Goal: Task Accomplishment & Management: Use online tool/utility

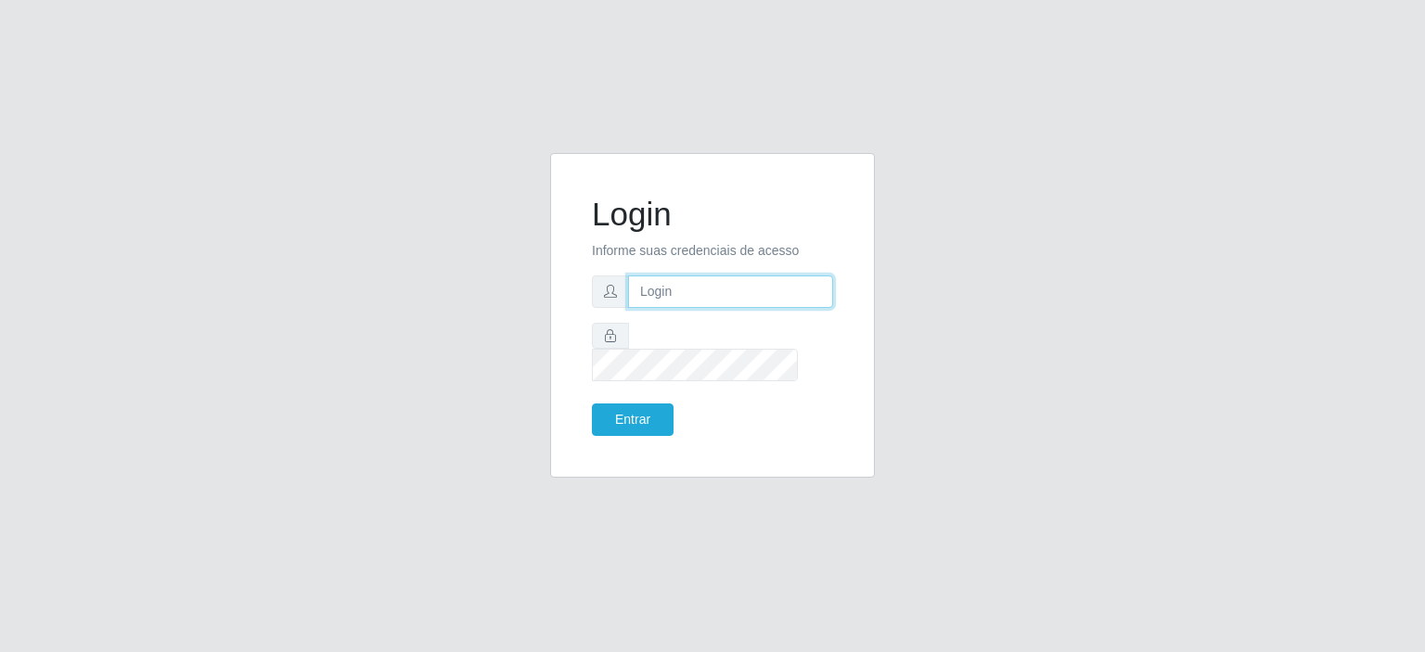
click at [740, 308] on input "text" at bounding box center [730, 292] width 205 height 32
type input "[EMAIL_ADDRESS][PERSON_NAME][DOMAIN_NAME]"
click at [600, 404] on button "Entrar" at bounding box center [633, 420] width 82 height 32
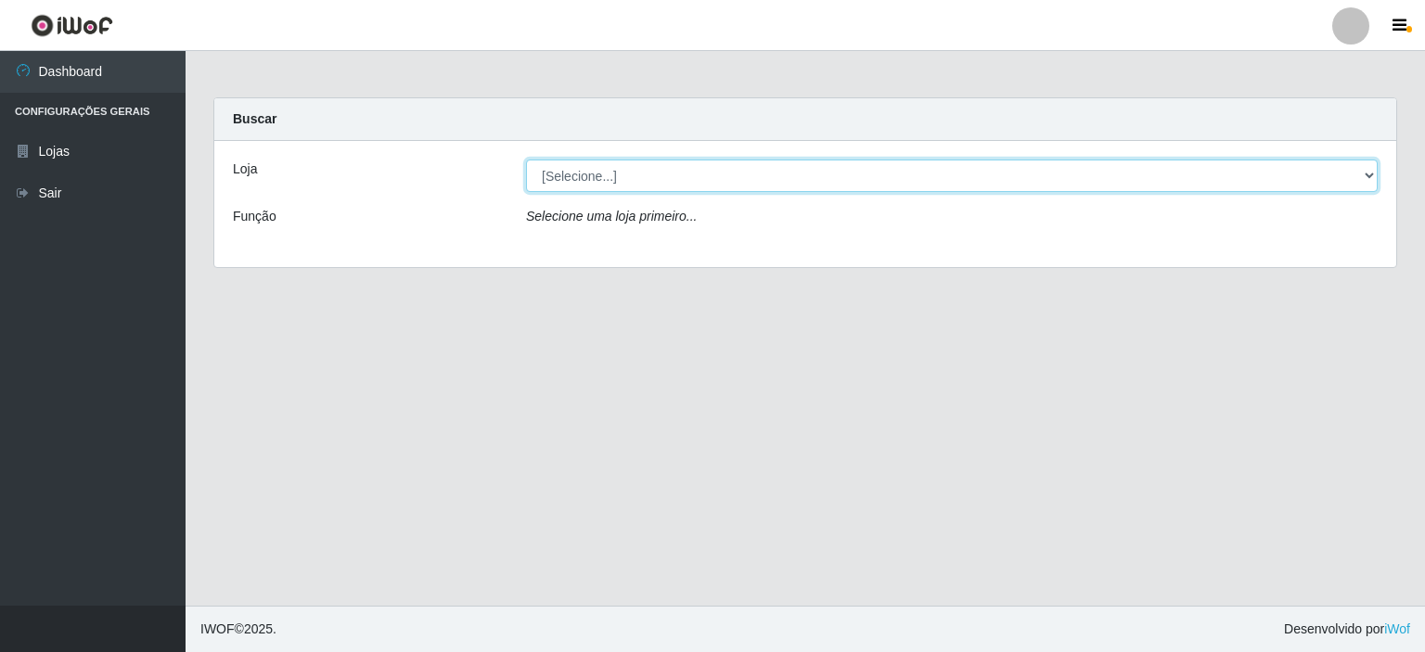
click at [673, 167] on select "[Selecione...] Corte Fácil - Unidade Planalto" at bounding box center [952, 176] width 852 height 32
select select "202"
click at [526, 160] on select "[Selecione...] Corte Fácil - Unidade Planalto" at bounding box center [952, 176] width 852 height 32
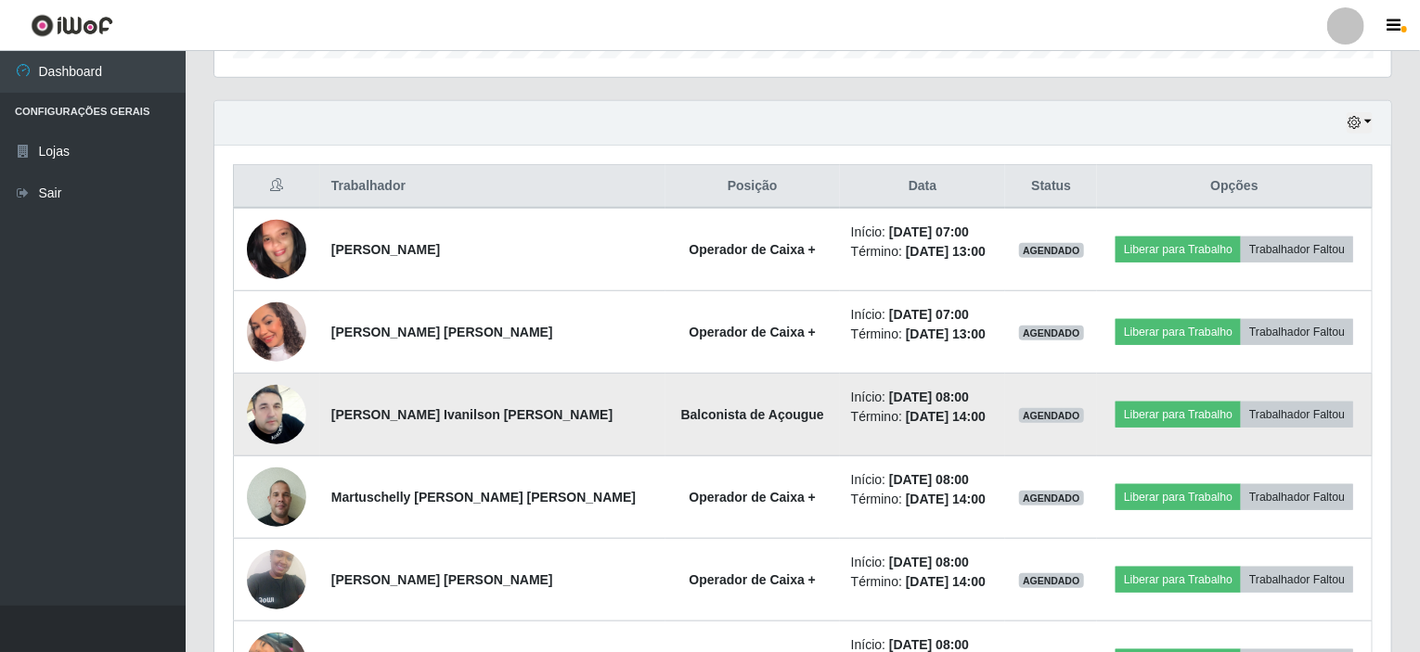
scroll to position [638, 0]
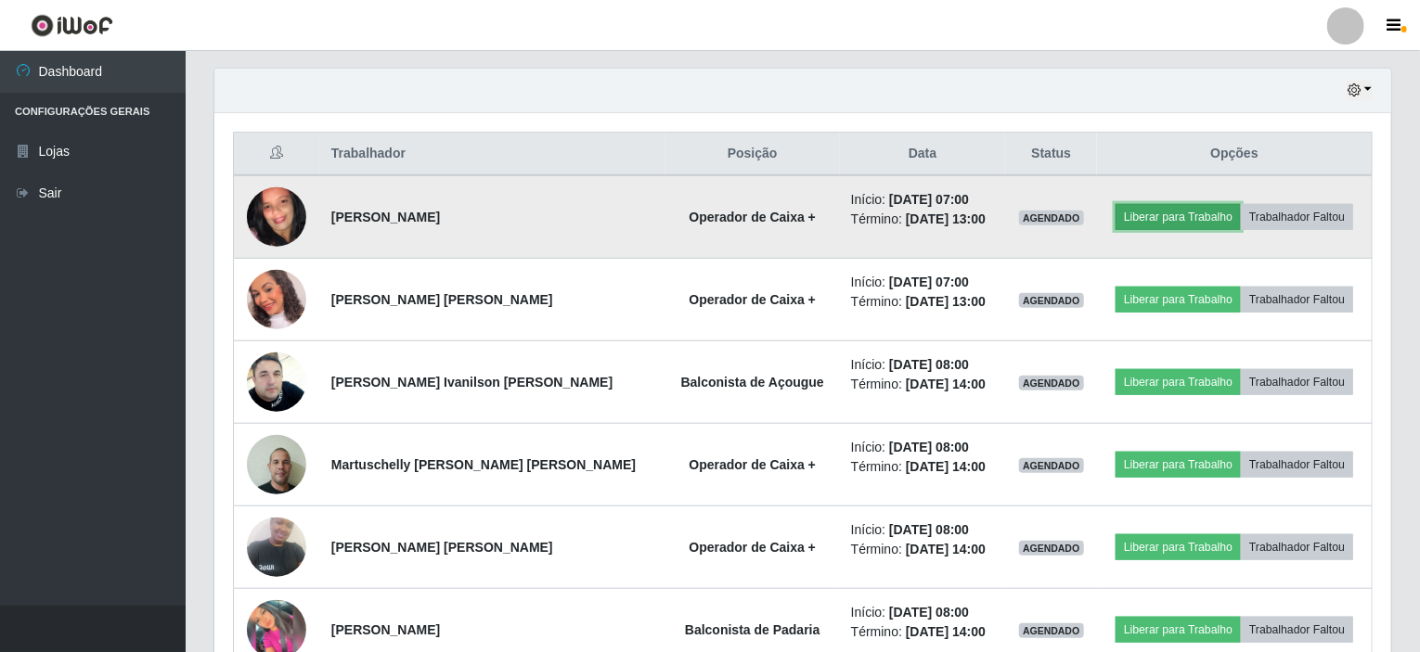
click at [1193, 213] on button "Liberar para Trabalho" at bounding box center [1177, 217] width 125 height 26
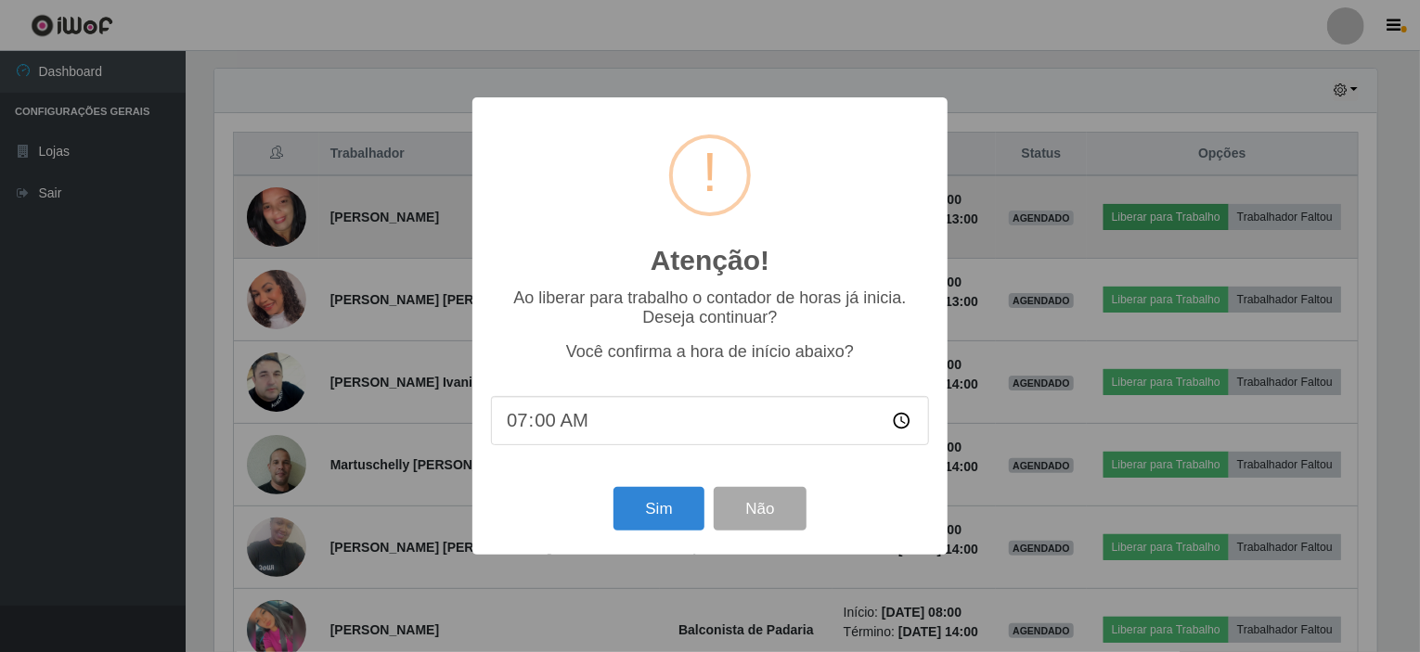
scroll to position [385, 1169]
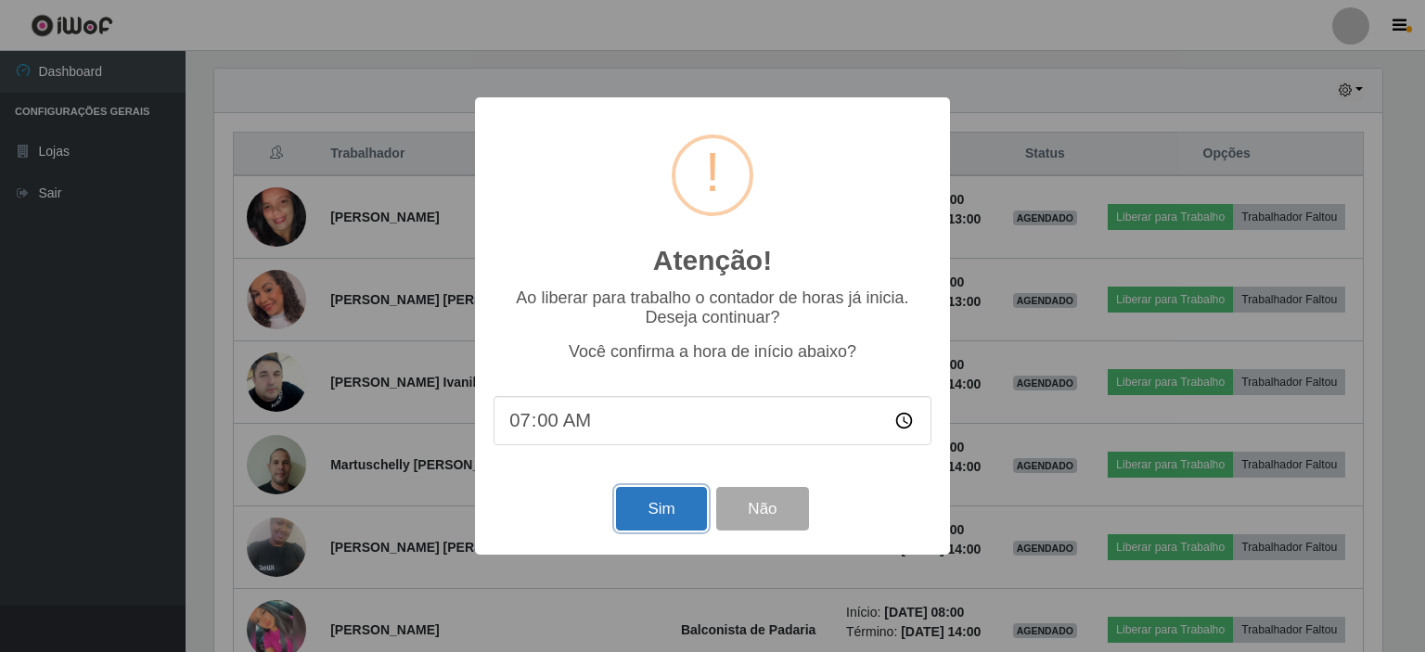
click at [653, 517] on button "Sim" at bounding box center [661, 509] width 90 height 44
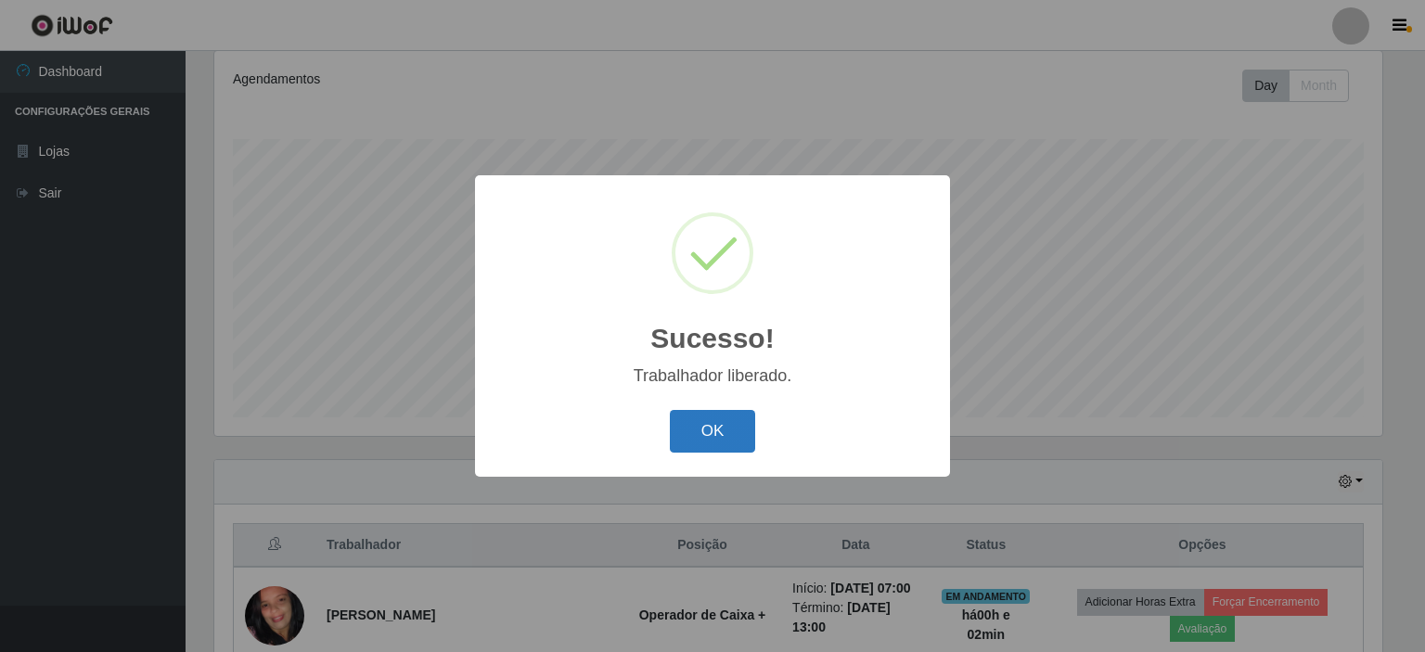
click at [700, 422] on button "OK" at bounding box center [713, 432] width 86 height 44
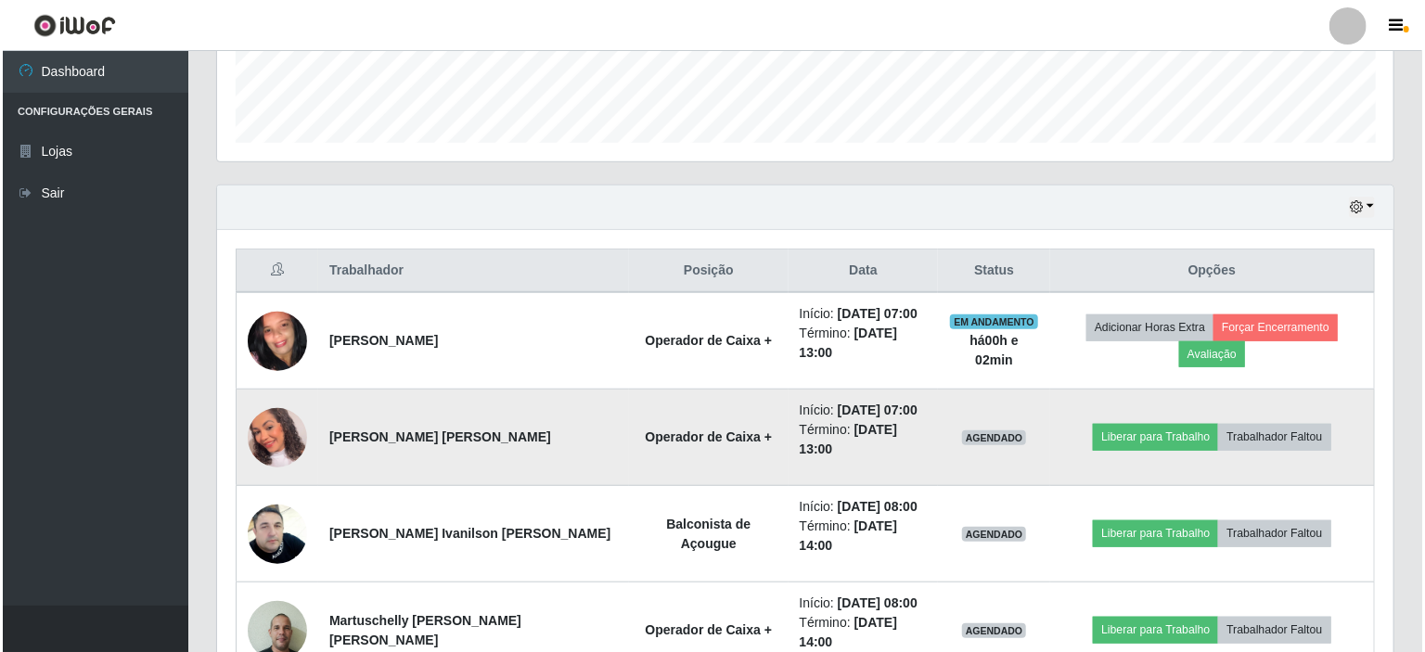
scroll to position [524, 0]
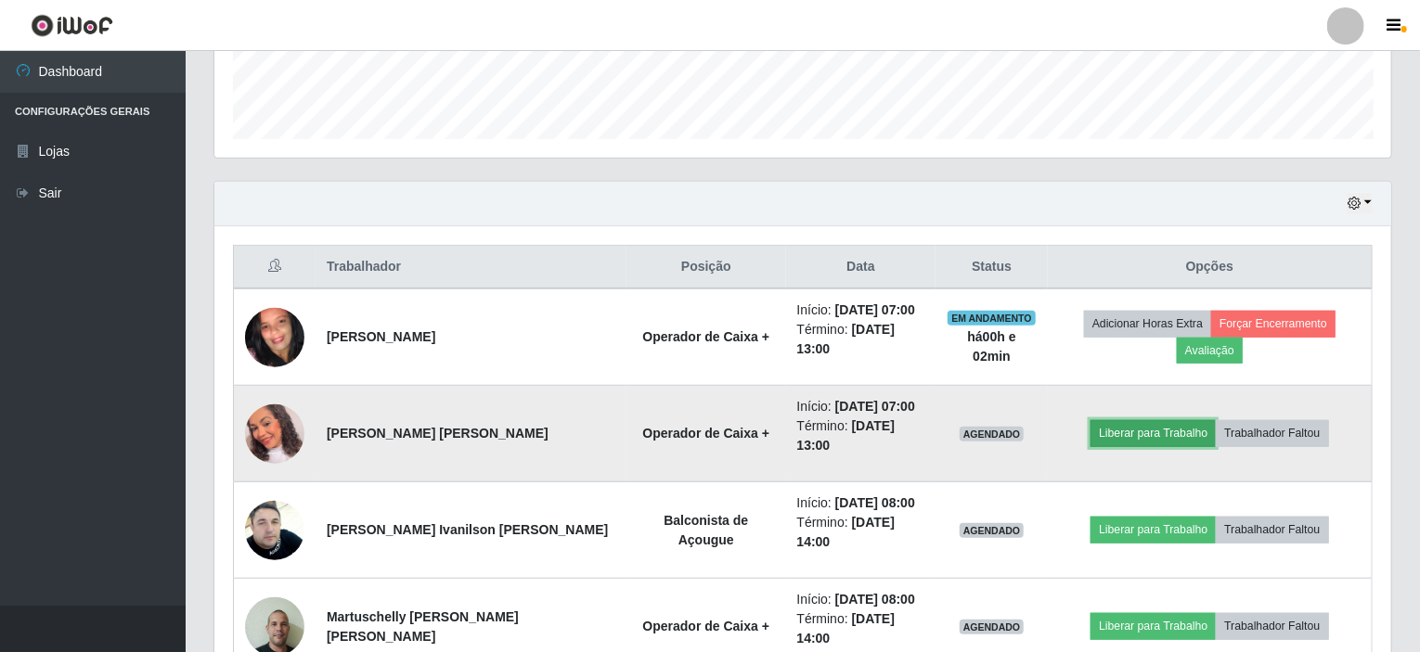
click at [1132, 420] on button "Liberar para Trabalho" at bounding box center [1152, 433] width 125 height 26
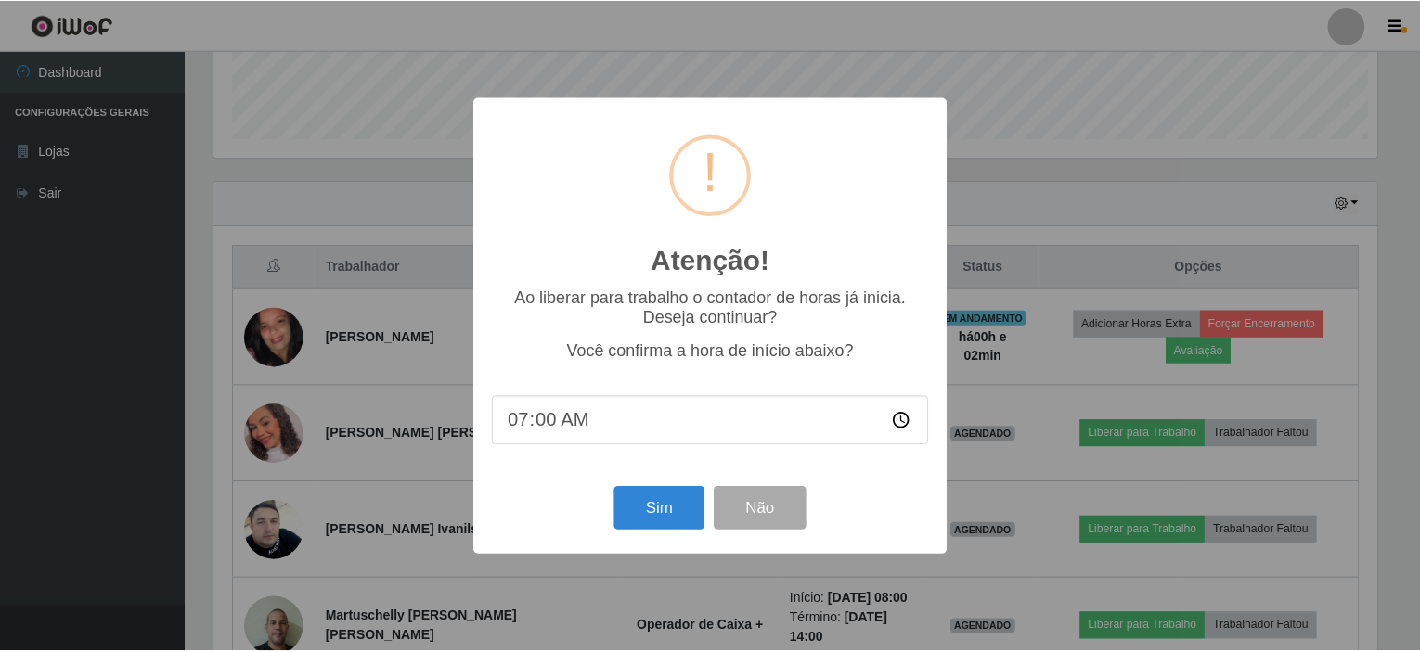
scroll to position [385, 1169]
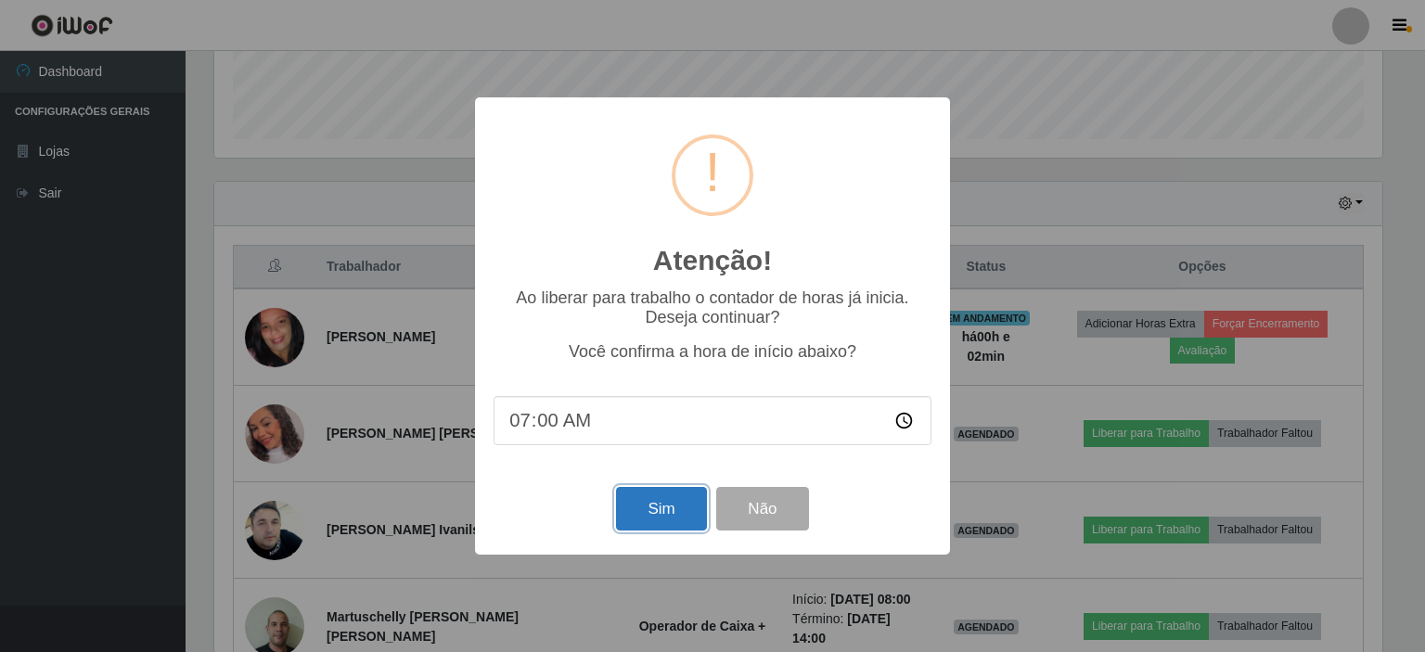
click at [664, 508] on button "Sim" at bounding box center [661, 509] width 90 height 44
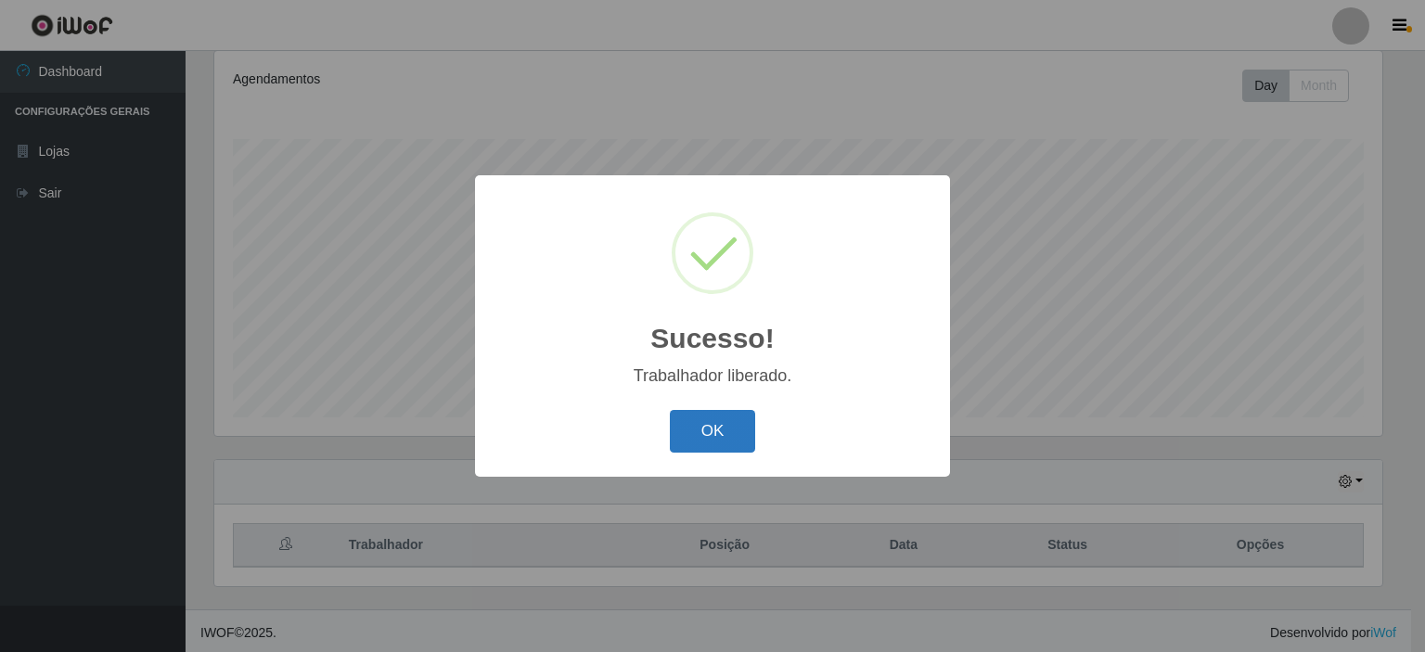
click at [695, 420] on button "OK" at bounding box center [713, 432] width 86 height 44
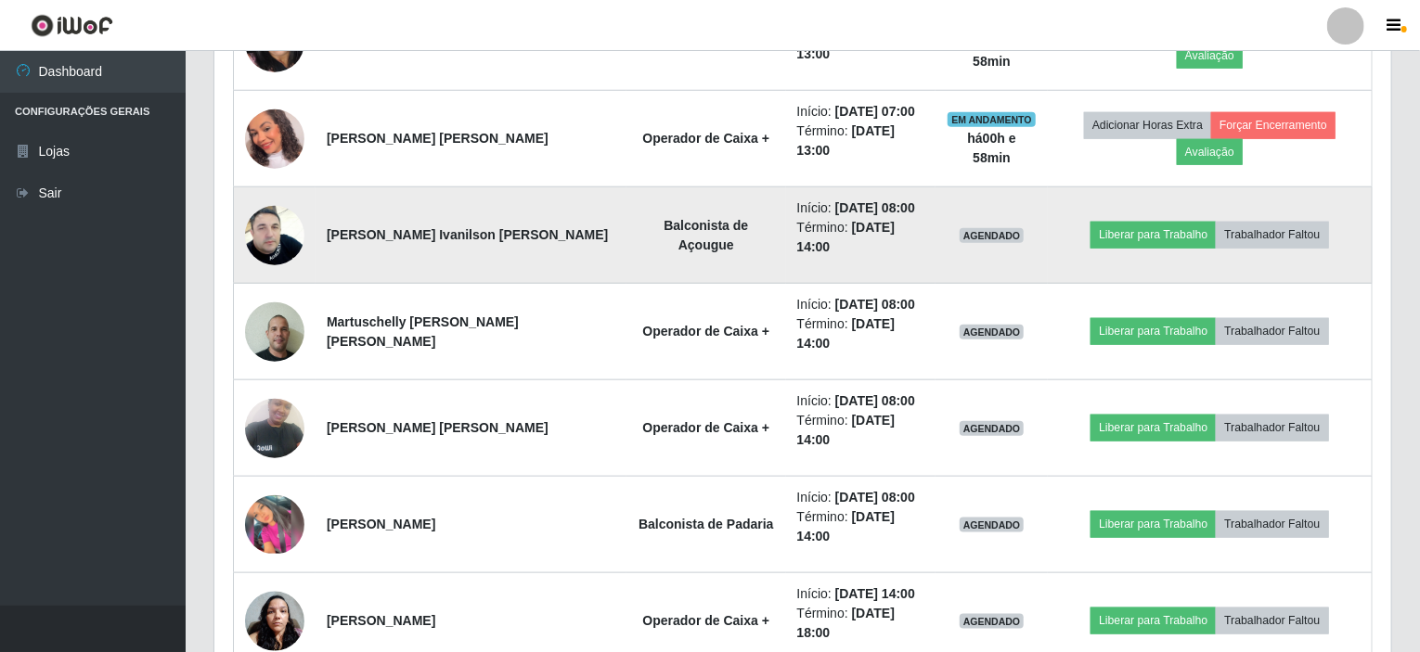
scroll to position [823, 0]
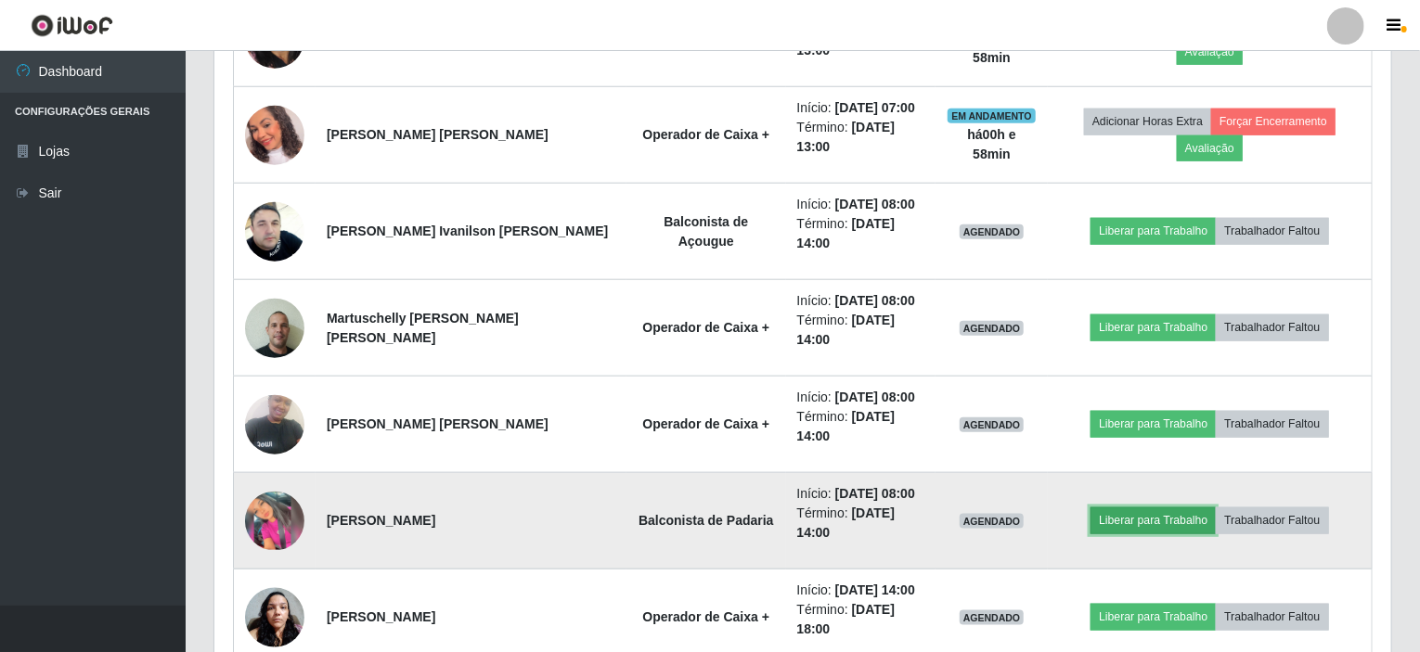
click at [1138, 508] on button "Liberar para Trabalho" at bounding box center [1152, 521] width 125 height 26
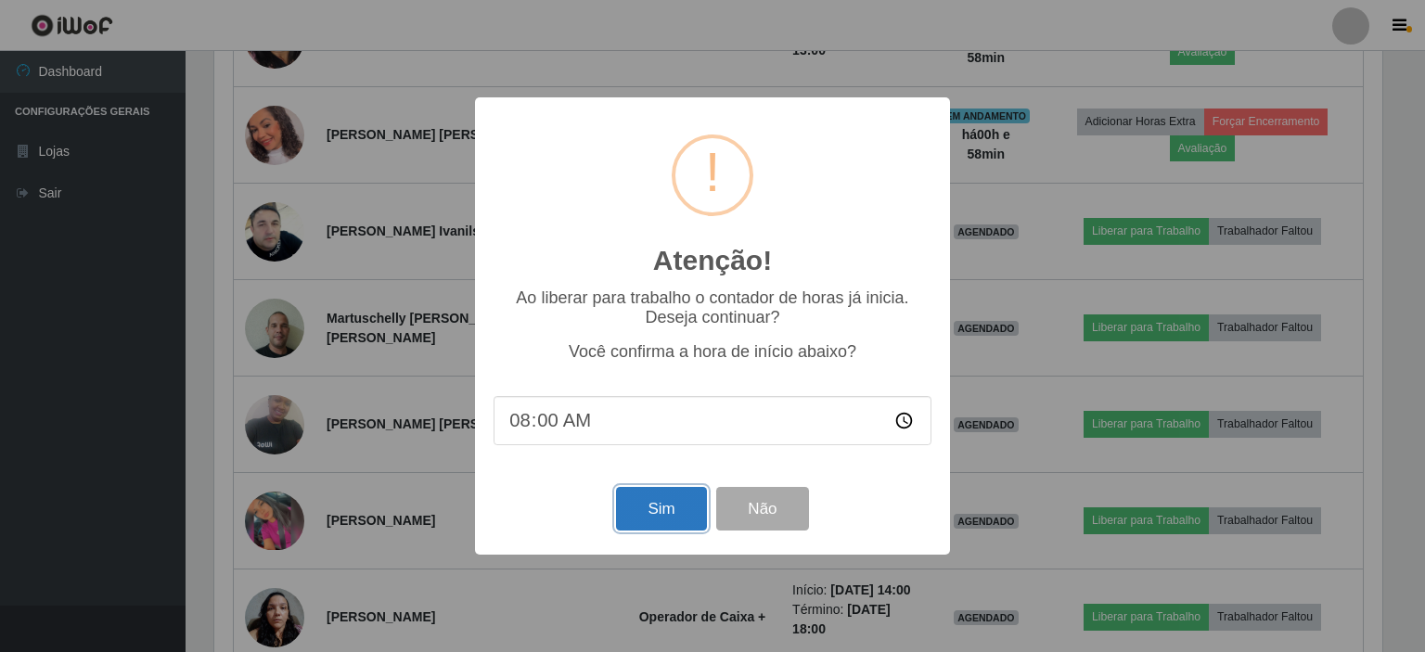
click at [664, 507] on button "Sim" at bounding box center [661, 509] width 90 height 44
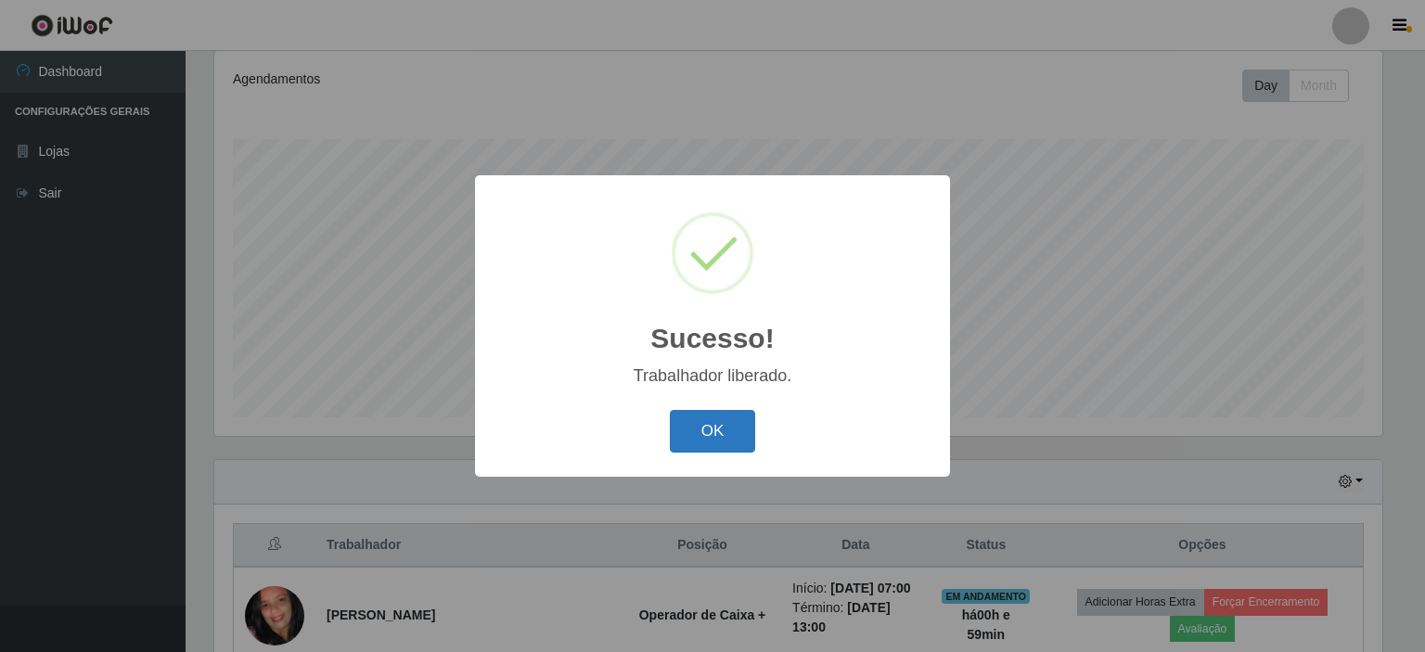
click at [721, 433] on button "OK" at bounding box center [713, 432] width 86 height 44
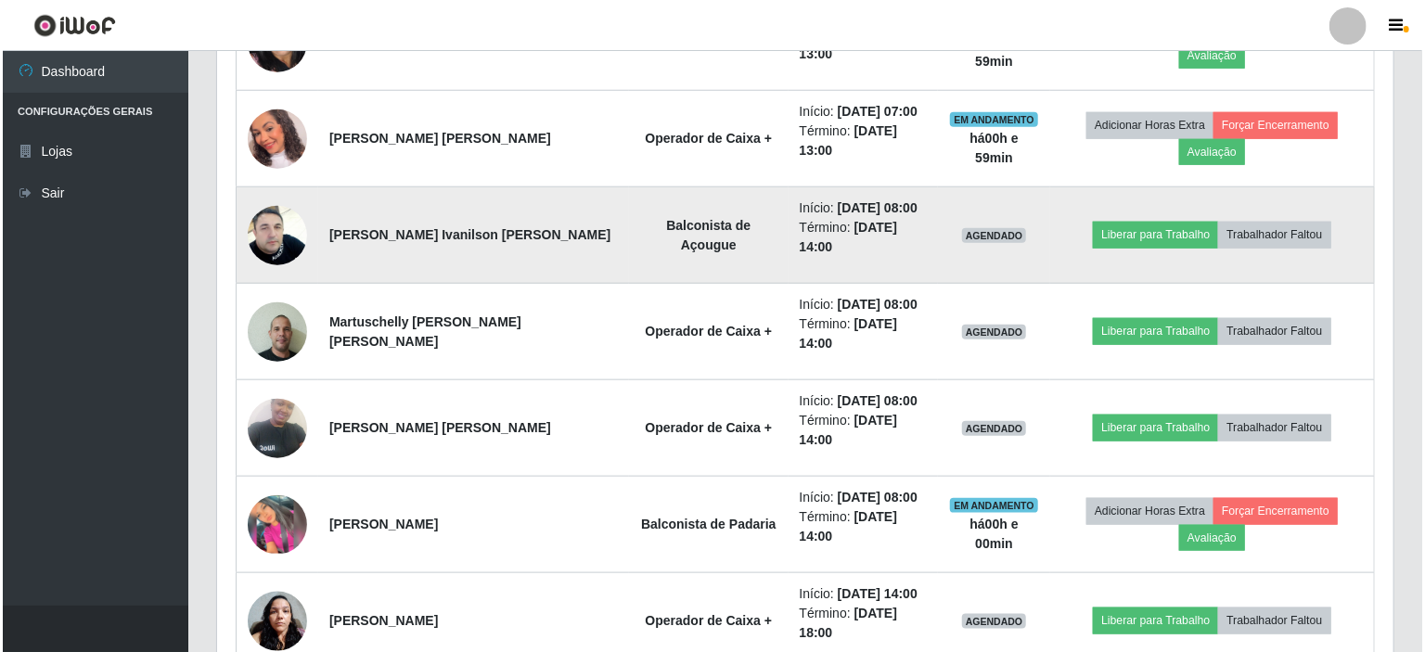
scroll to position [823, 0]
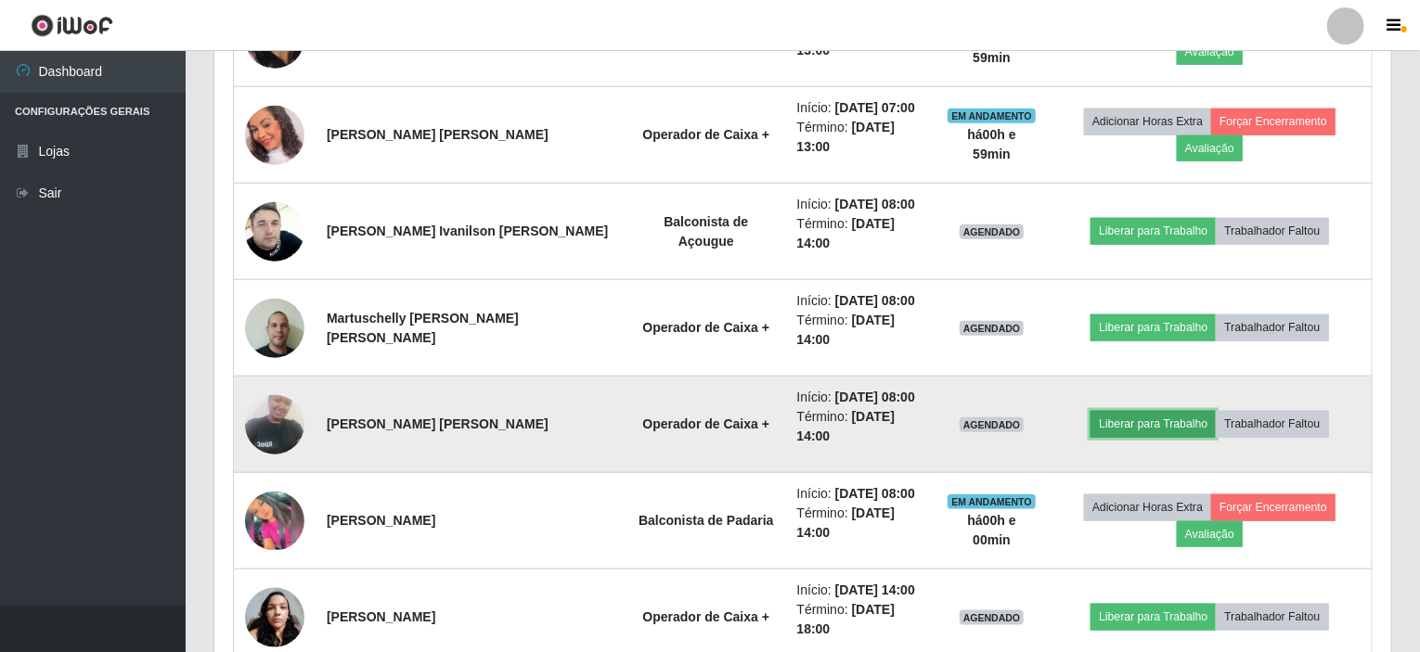
click at [1151, 411] on button "Liberar para Trabalho" at bounding box center [1152, 424] width 125 height 26
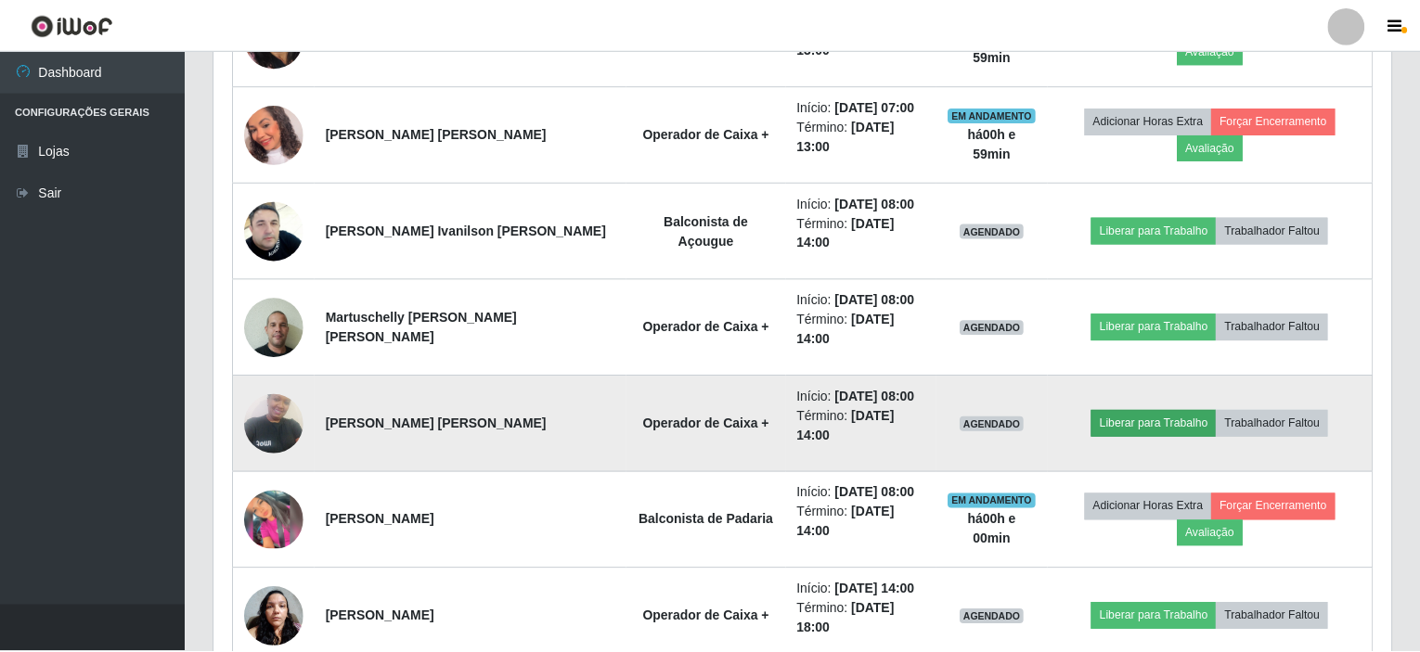
scroll to position [385, 1169]
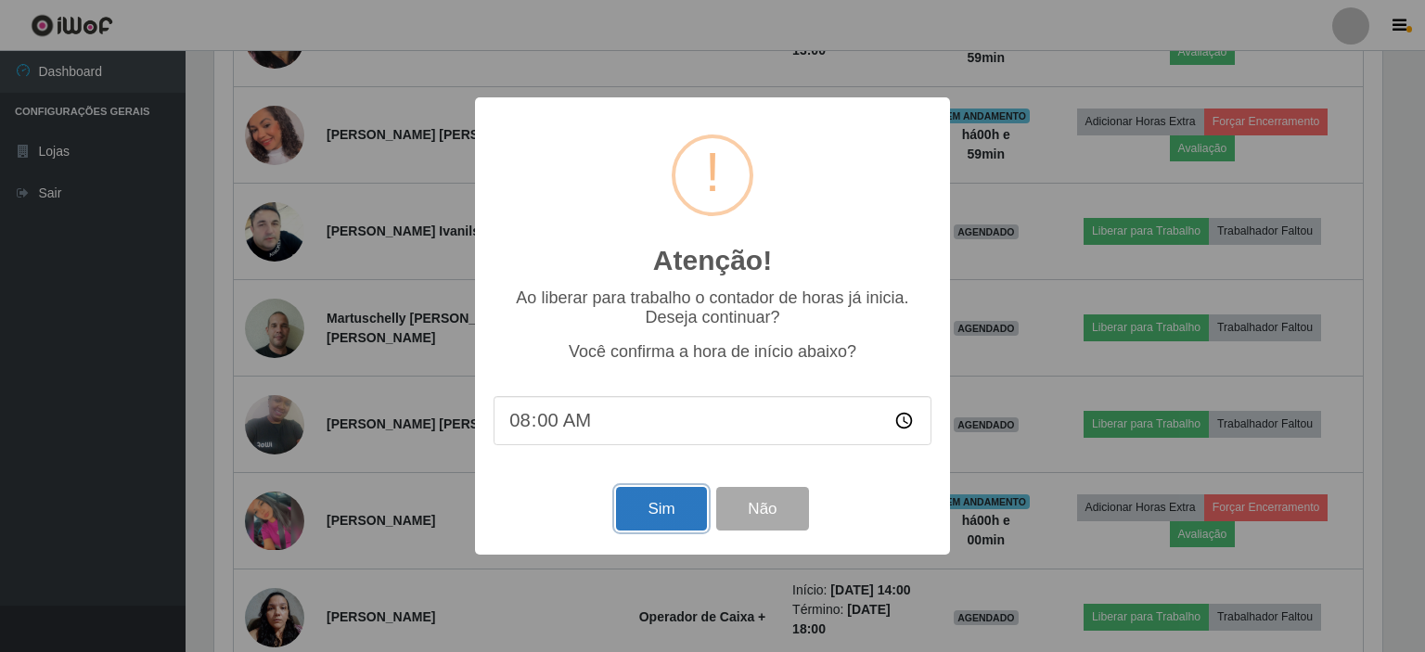
click at [672, 519] on button "Sim" at bounding box center [661, 509] width 90 height 44
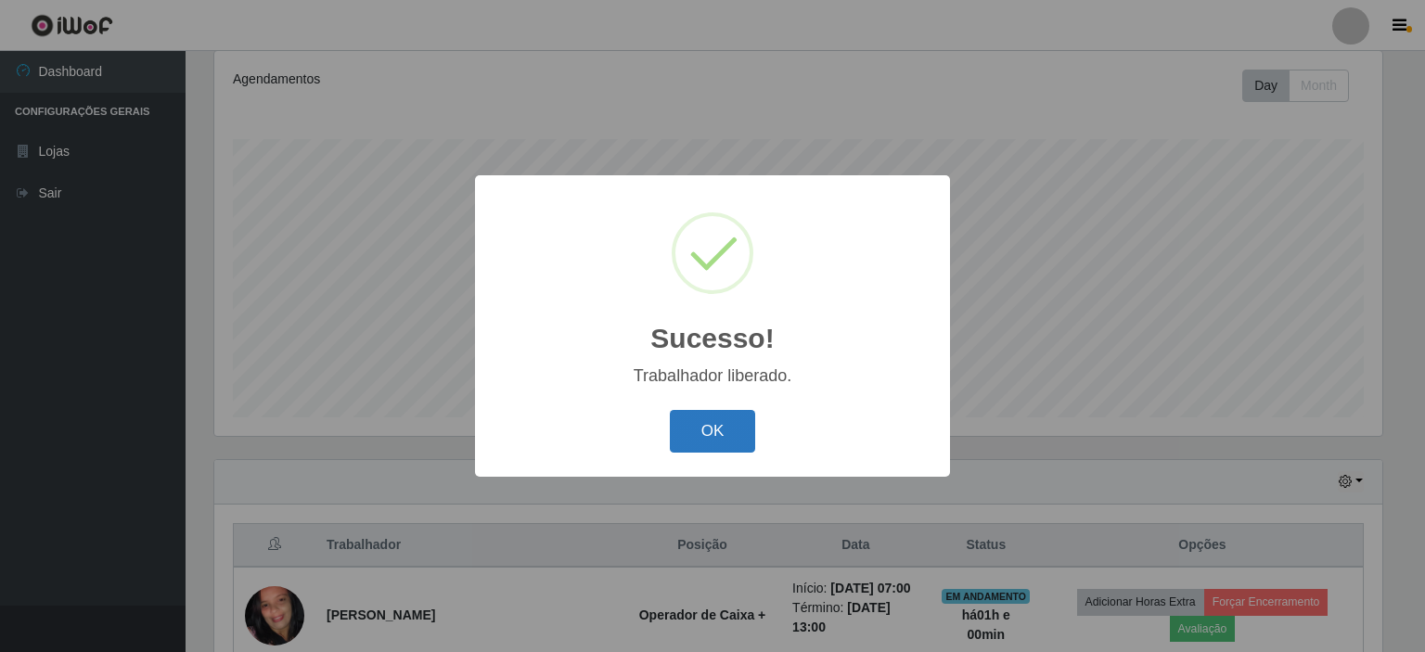
click at [713, 422] on button "OK" at bounding box center [713, 432] width 86 height 44
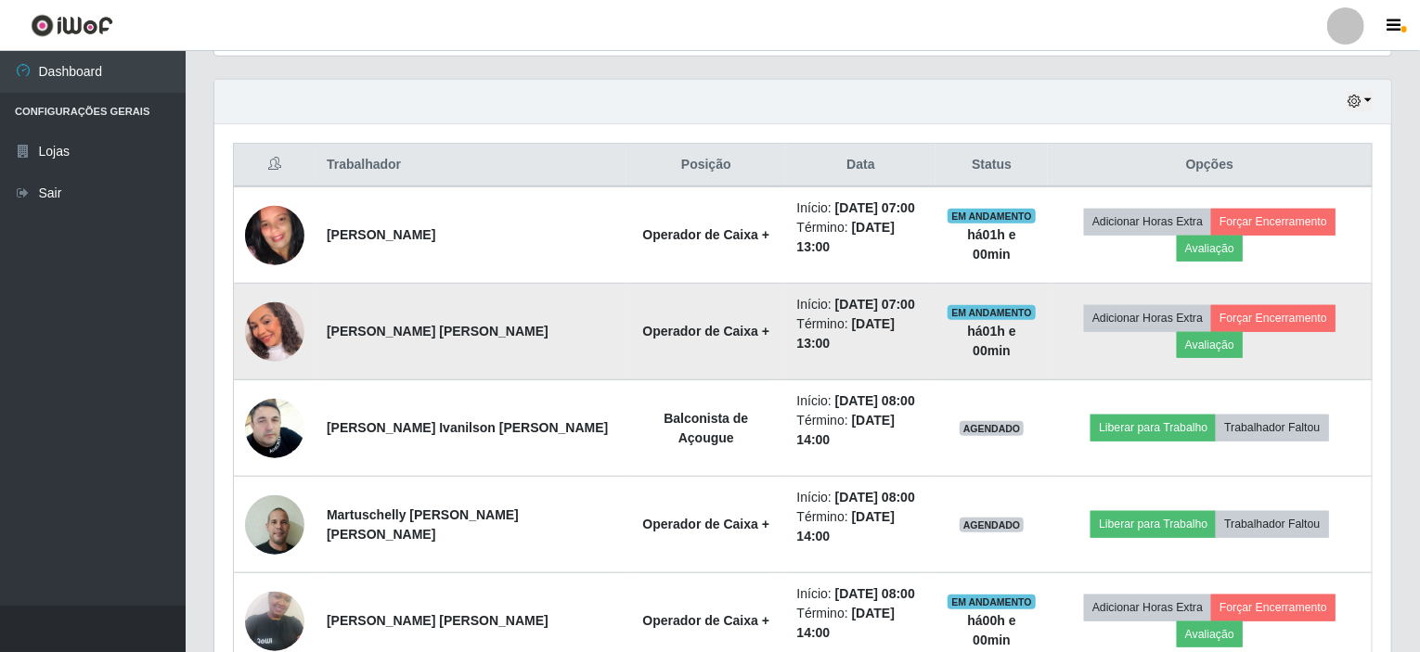
scroll to position [710, 0]
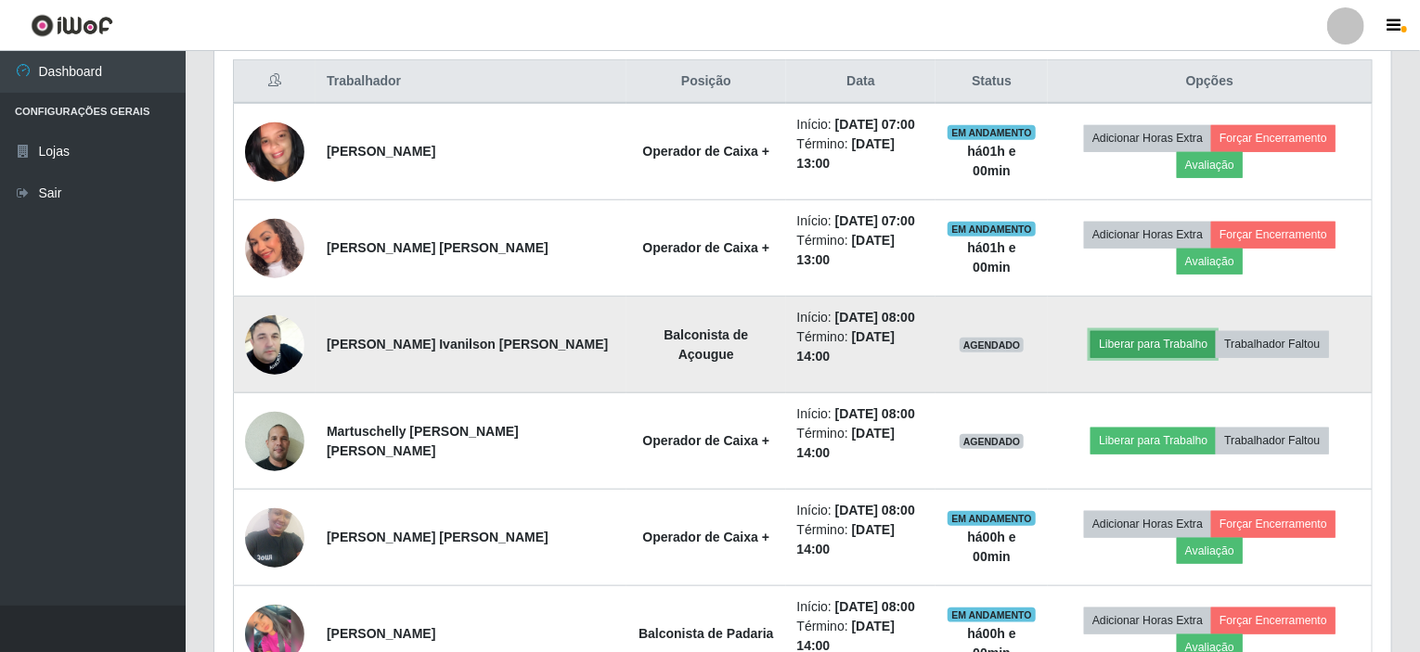
click at [1146, 331] on button "Liberar para Trabalho" at bounding box center [1152, 344] width 125 height 26
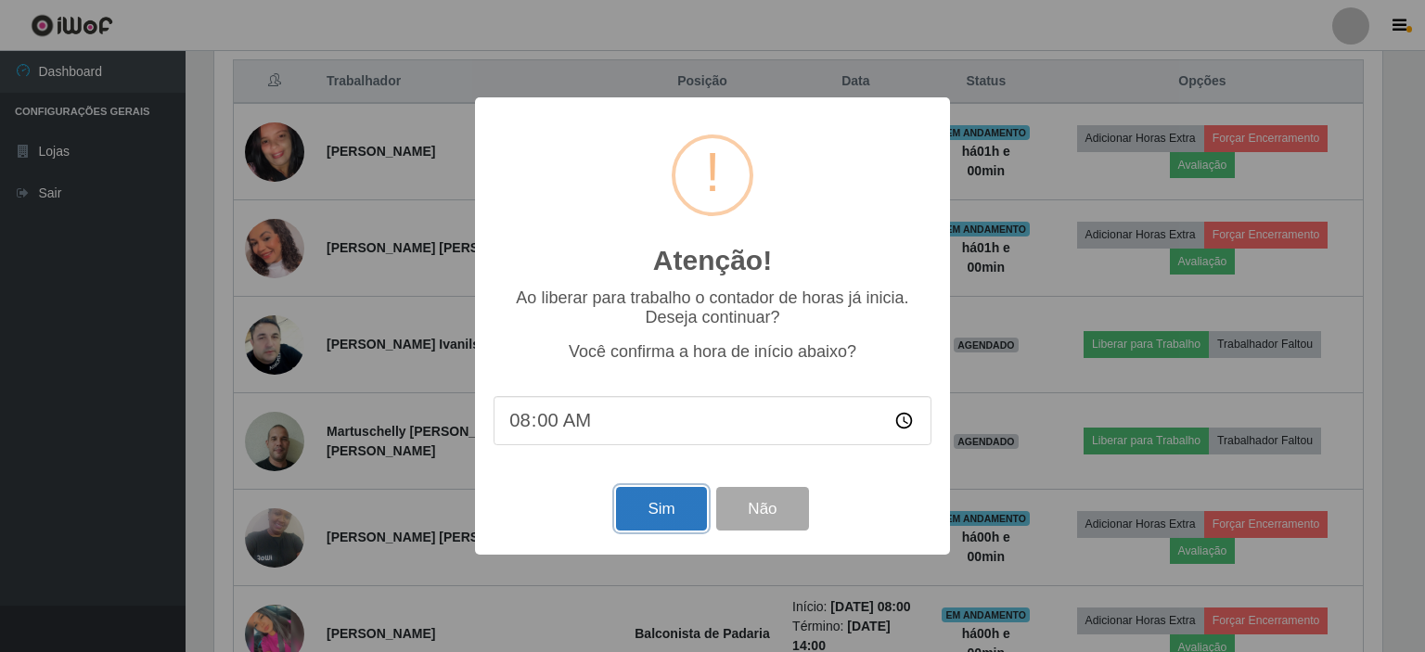
click at [657, 506] on button "Sim" at bounding box center [661, 509] width 90 height 44
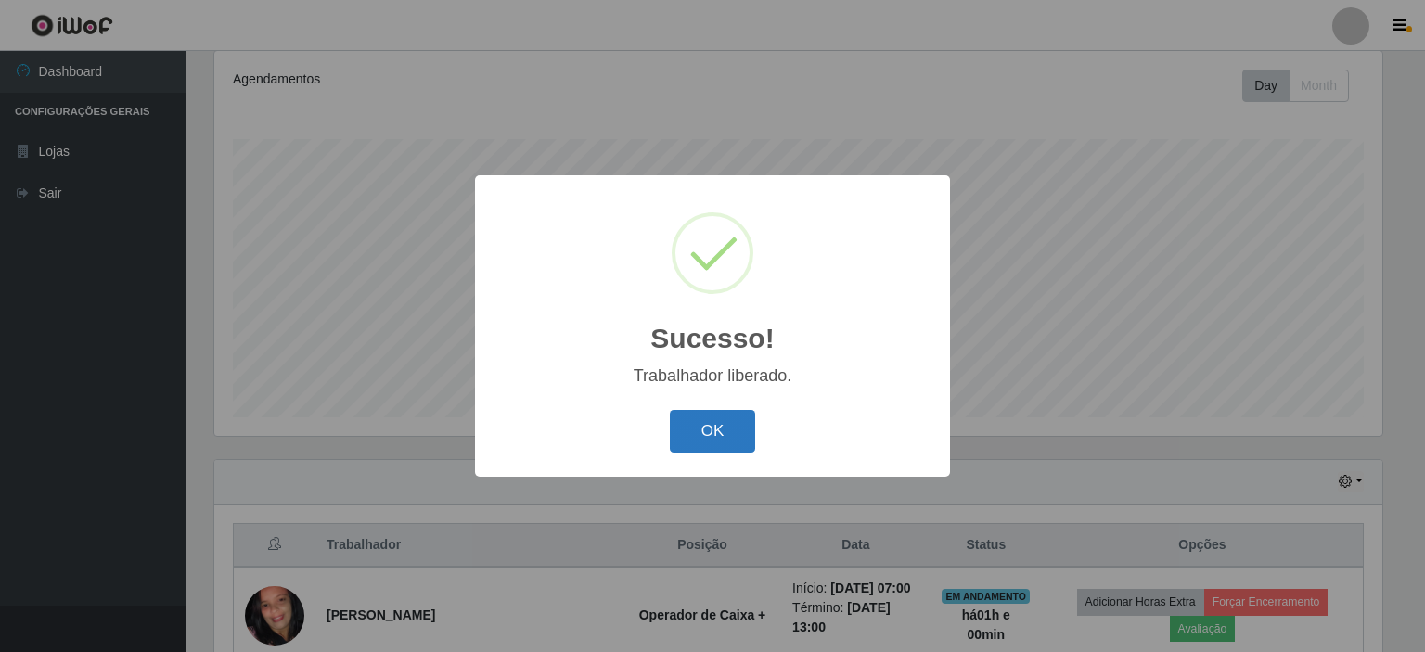
click at [724, 444] on button "OK" at bounding box center [713, 432] width 86 height 44
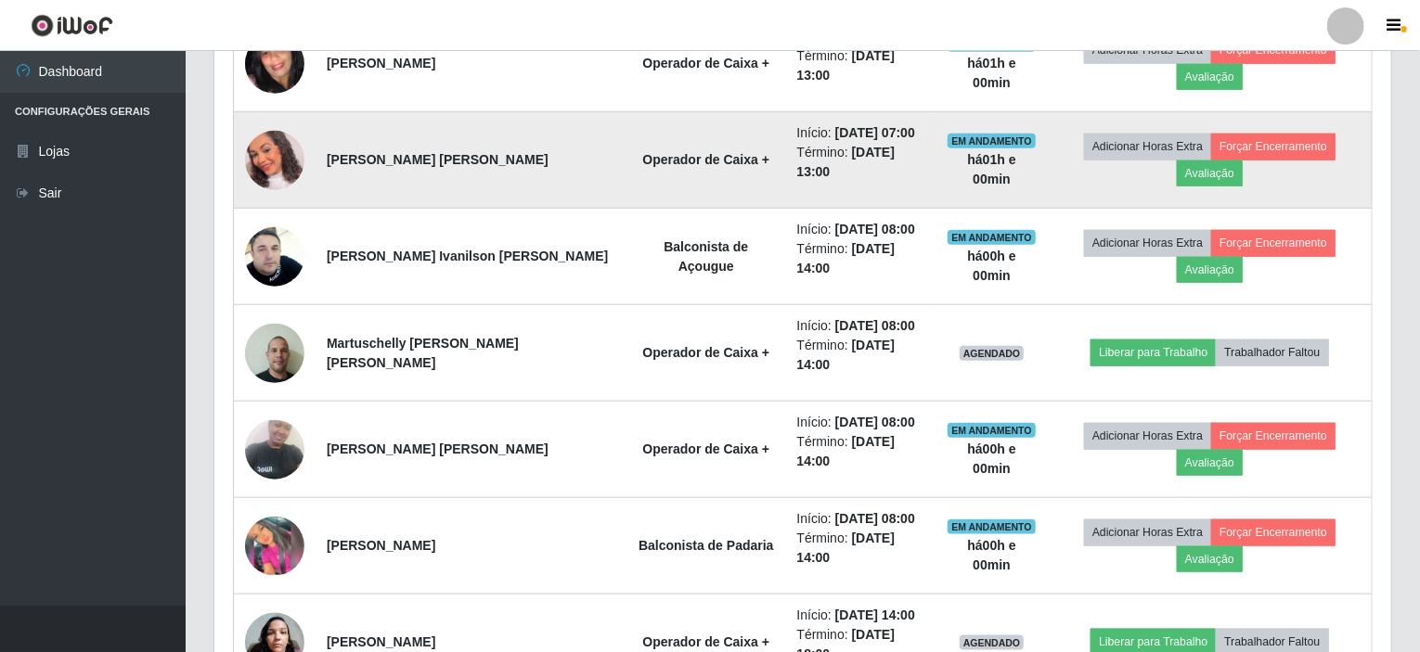
scroll to position [803, 0]
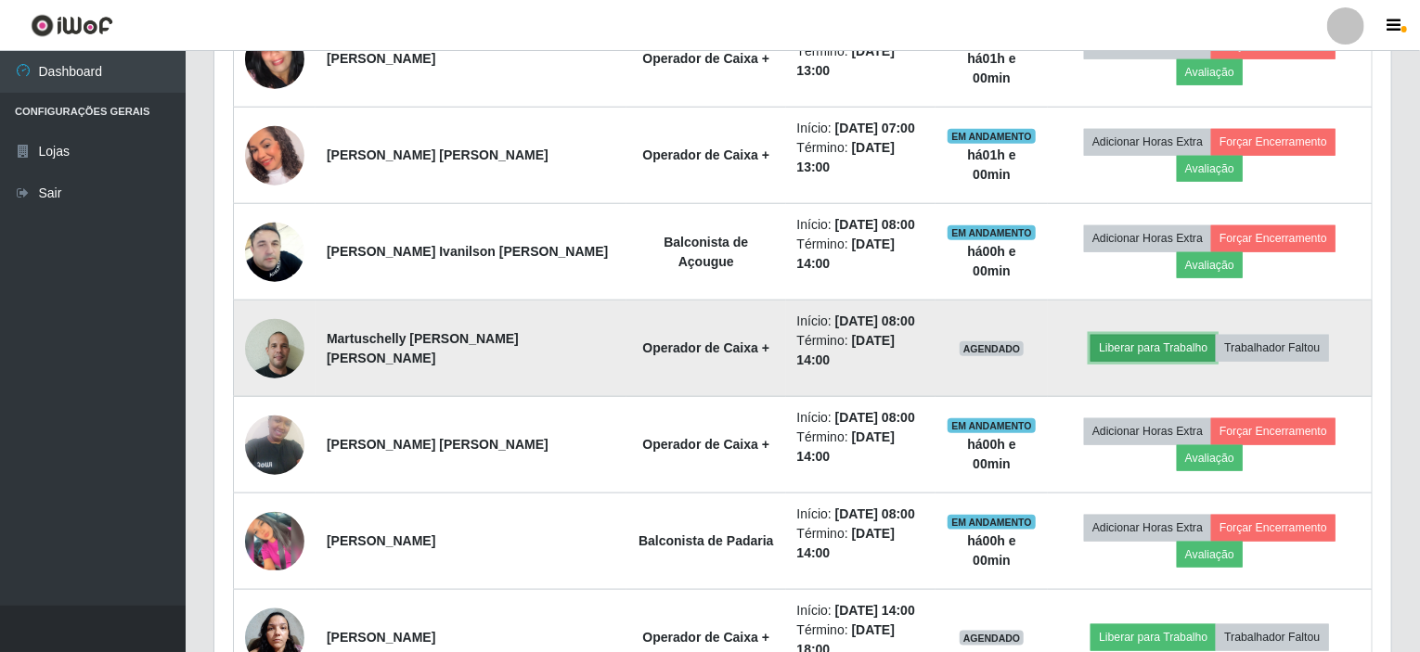
click at [1175, 335] on button "Liberar para Trabalho" at bounding box center [1152, 348] width 125 height 26
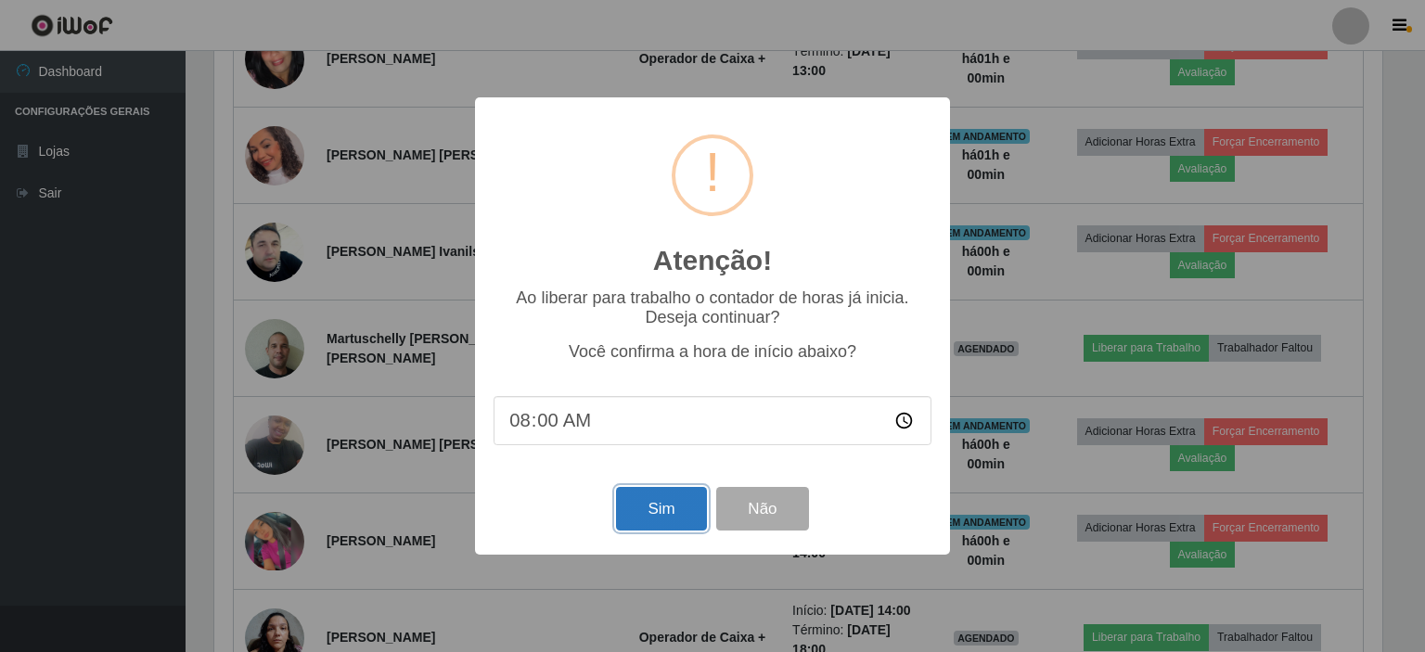
click at [660, 524] on button "Sim" at bounding box center [661, 509] width 90 height 44
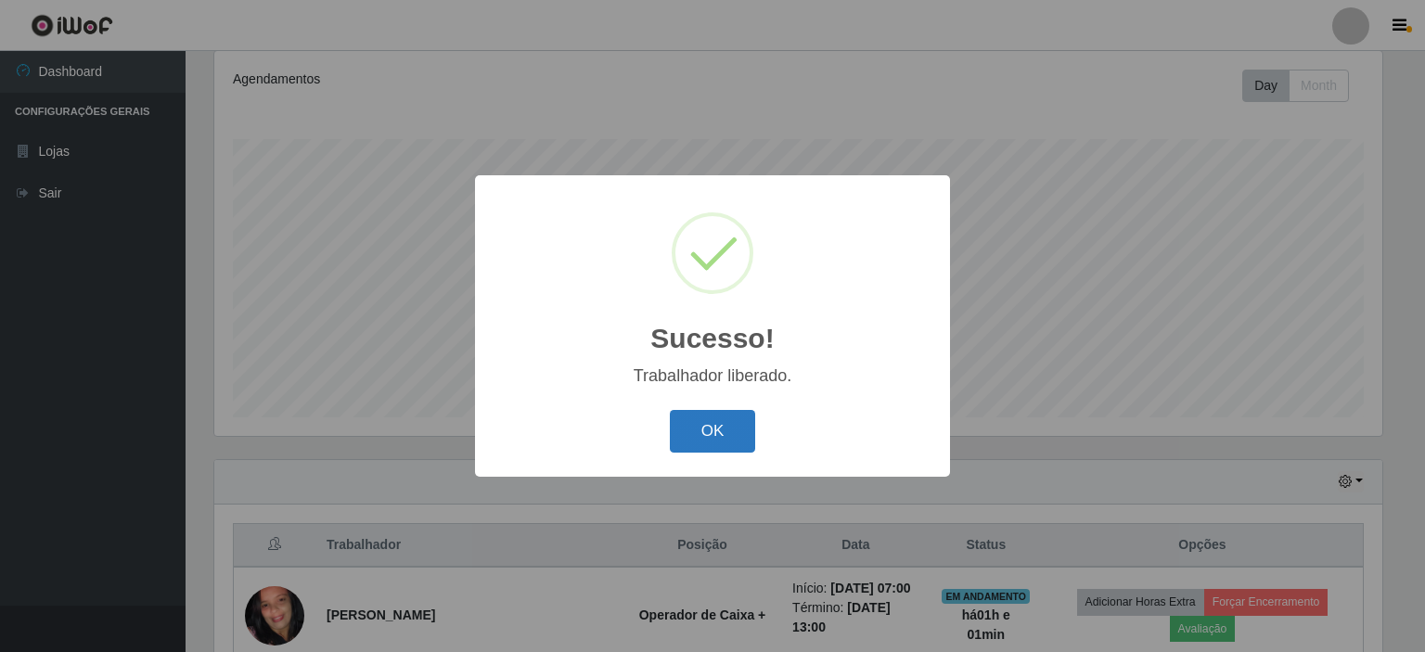
click at [729, 427] on button "OK" at bounding box center [713, 432] width 86 height 44
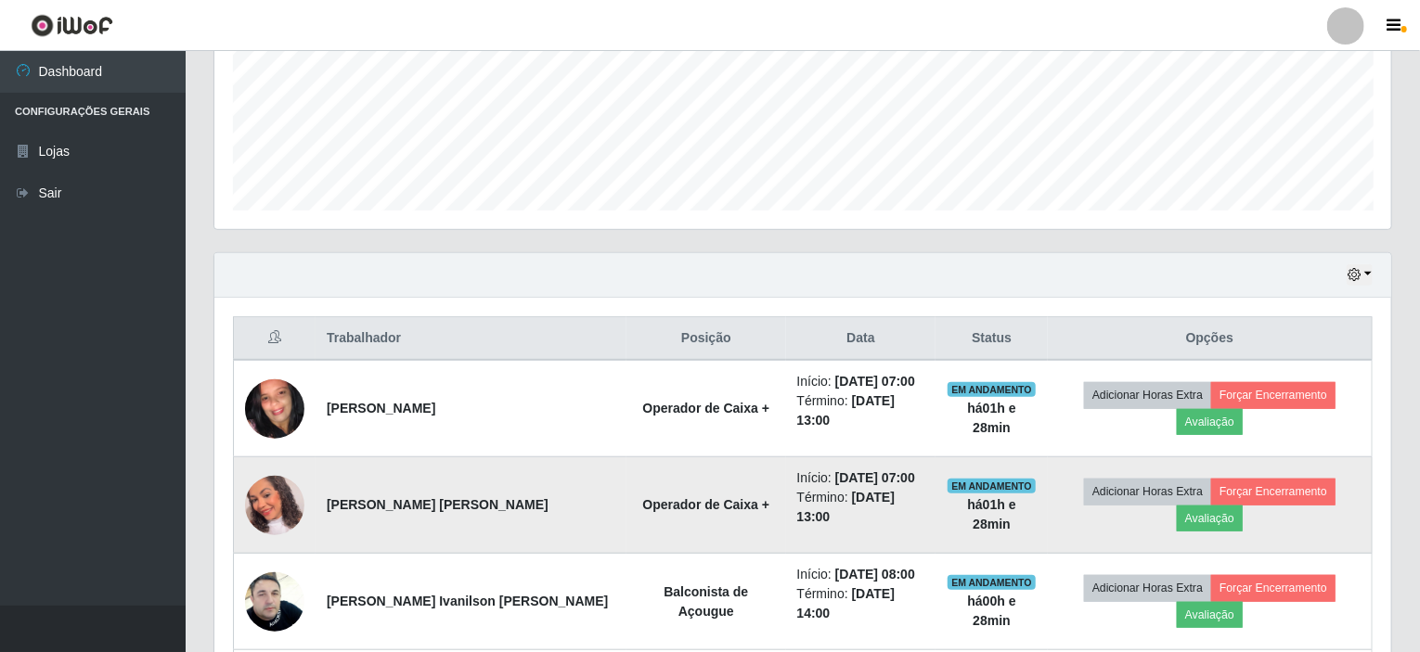
scroll to position [452, 0]
